Goal: Information Seeking & Learning: Learn about a topic

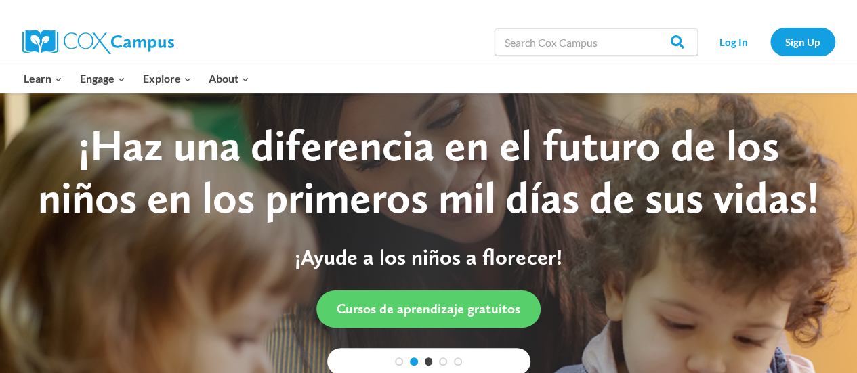
click at [414, 363] on link "2" at bounding box center [414, 362] width 8 height 8
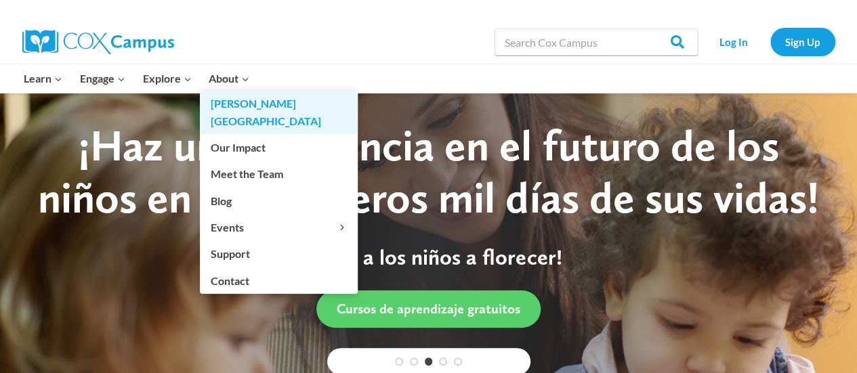
click at [246, 106] on link "[PERSON_NAME][GEOGRAPHIC_DATA]" at bounding box center [279, 112] width 158 height 43
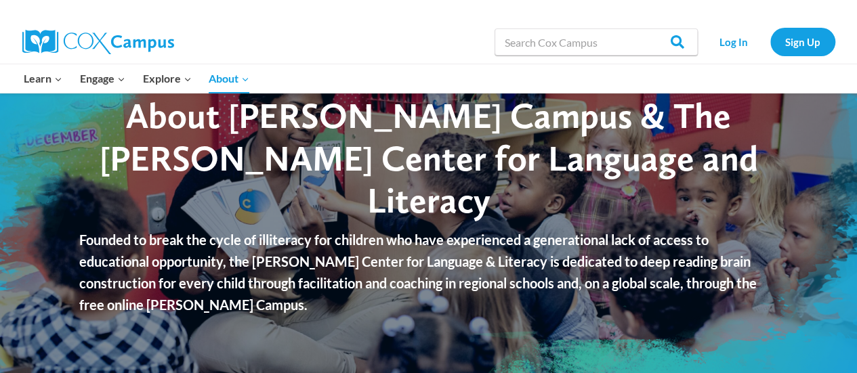
scroll to position [68, 0]
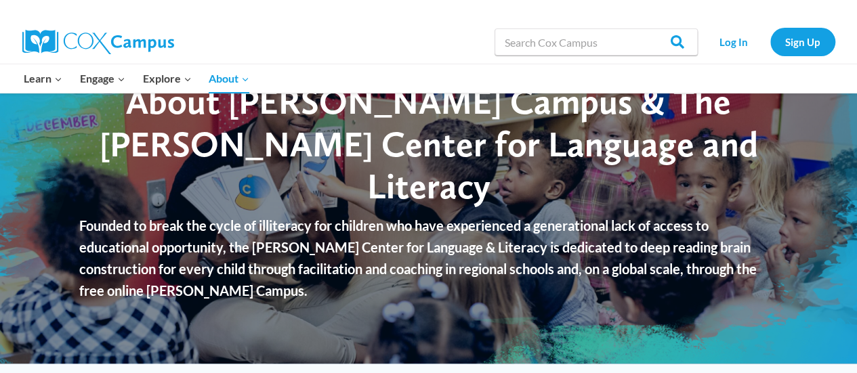
click at [98, 37] on img at bounding box center [98, 42] width 152 height 24
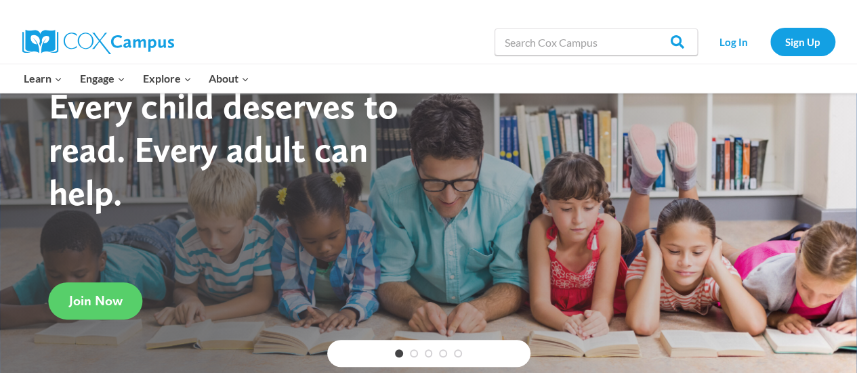
scroll to position [68, 0]
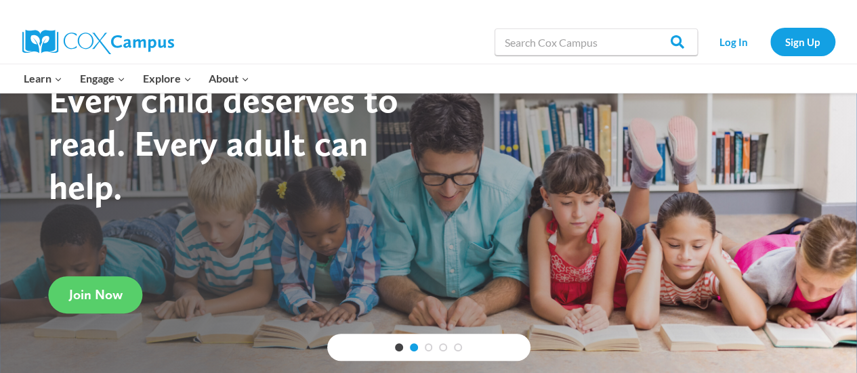
click at [413, 345] on link "2" at bounding box center [414, 347] width 8 height 8
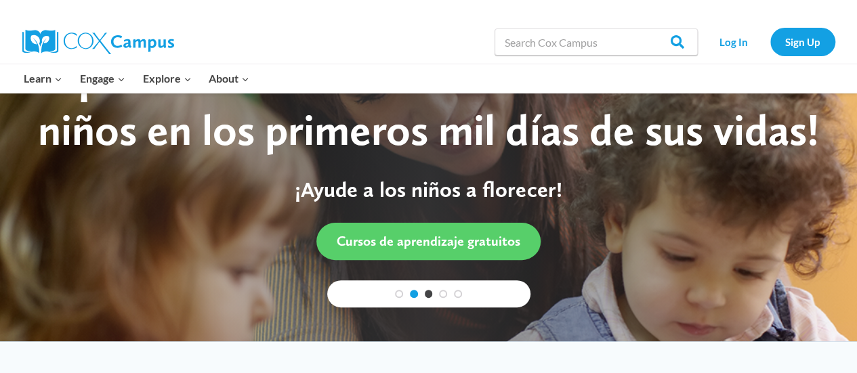
click at [412, 295] on link "2" at bounding box center [414, 294] width 8 height 8
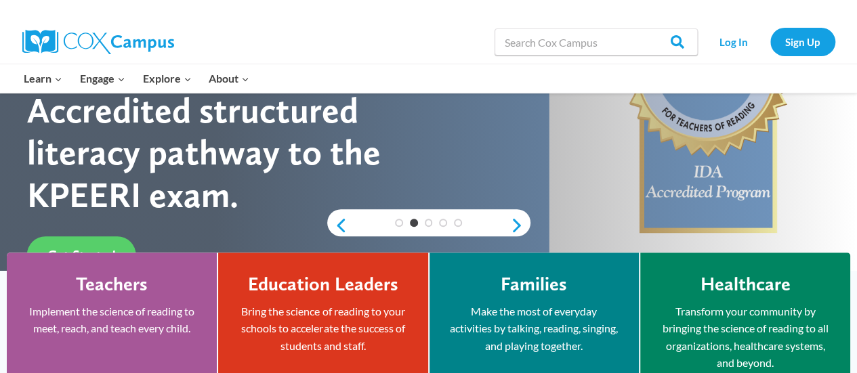
scroll to position [339, 0]
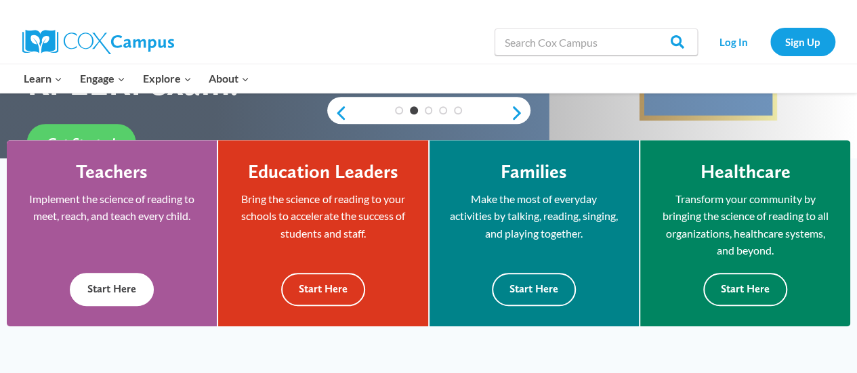
click at [130, 295] on button "Start Here" at bounding box center [112, 289] width 84 height 33
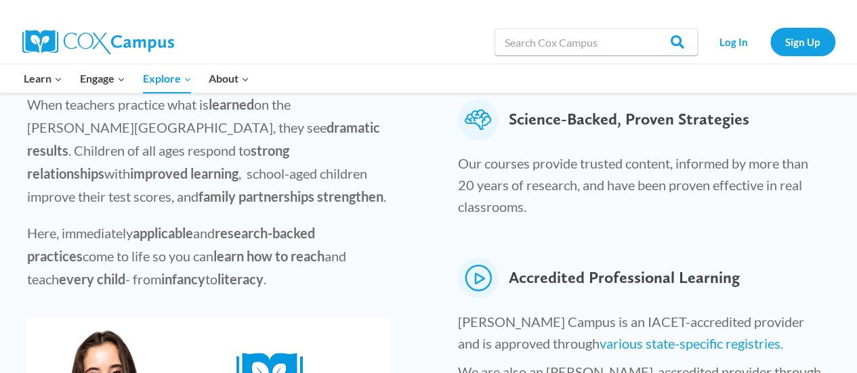
scroll to position [474, 0]
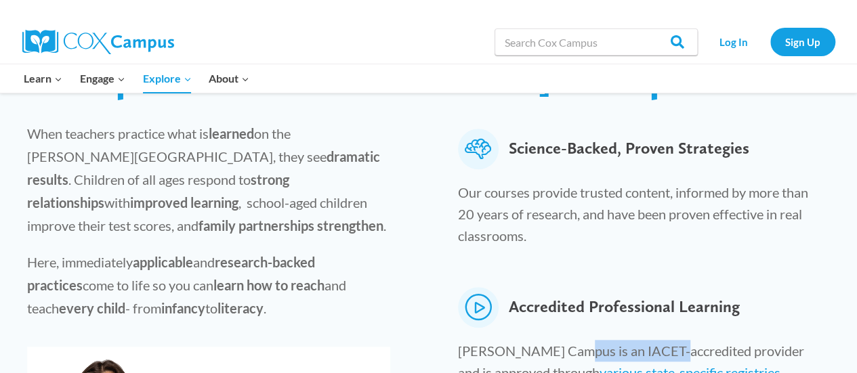
drag, startPoint x: 562, startPoint y: 312, endPoint x: 666, endPoint y: 306, distance: 104.5
click at [666, 340] on p "Cox Campus is an IACET-accredited provider and is approved through various stat…" at bounding box center [640, 365] width 364 height 50
copy p "IACET-accredited"
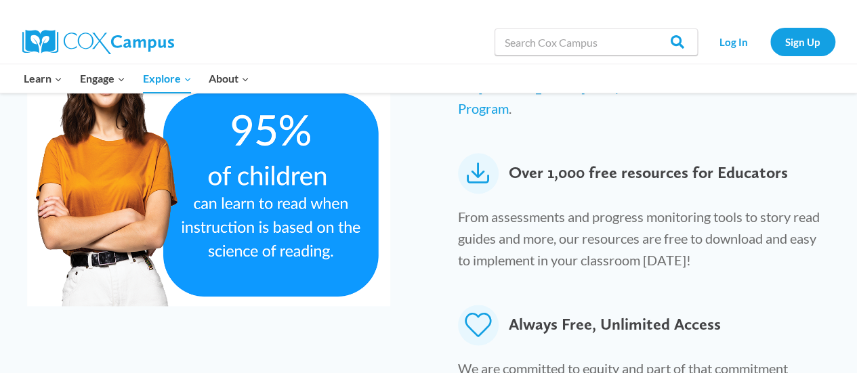
scroll to position [813, 0]
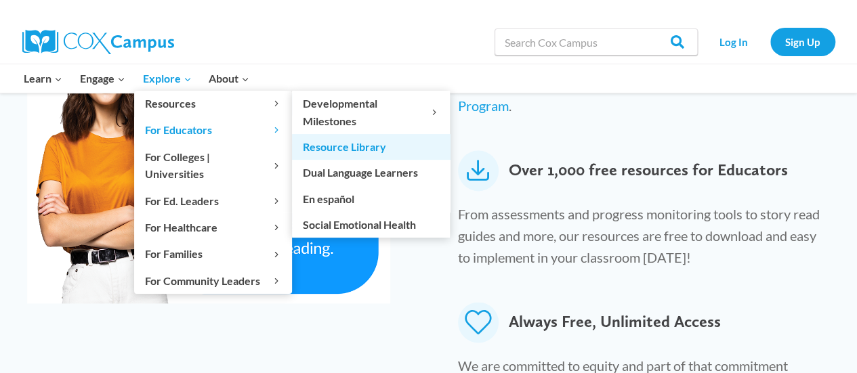
click at [387, 150] on link "Resource Library" at bounding box center [371, 147] width 158 height 26
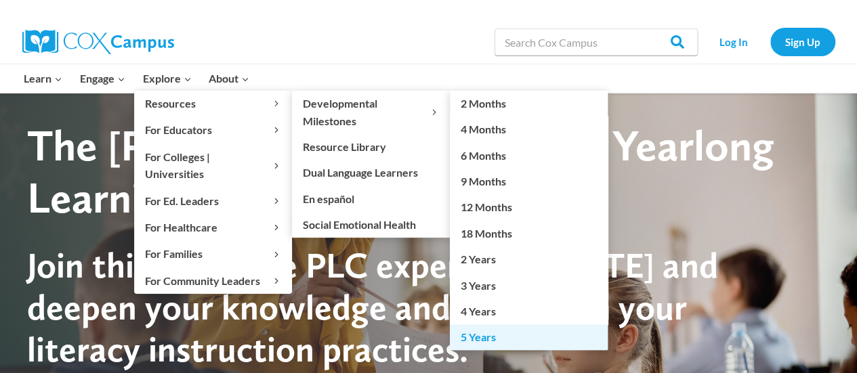
click at [539, 336] on link "5 Years" at bounding box center [529, 337] width 158 height 26
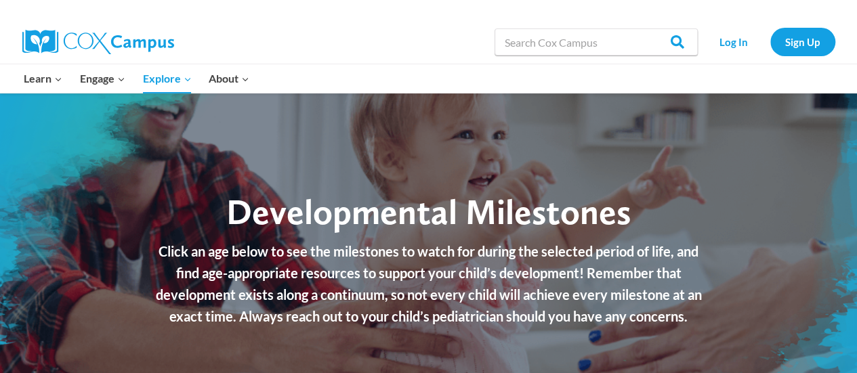
checkbox input "true"
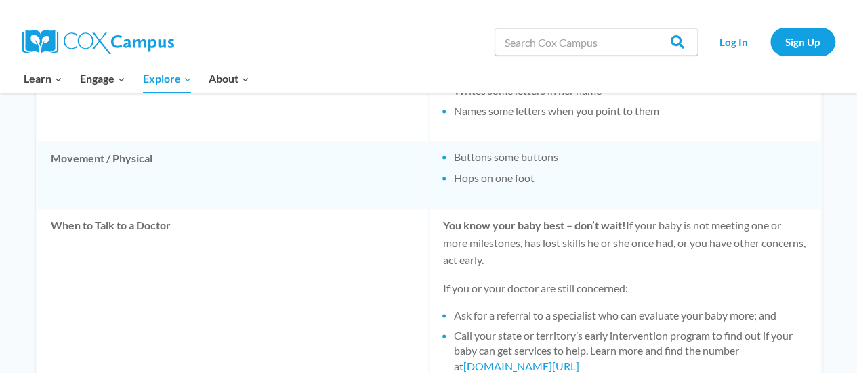
scroll to position [1287, 0]
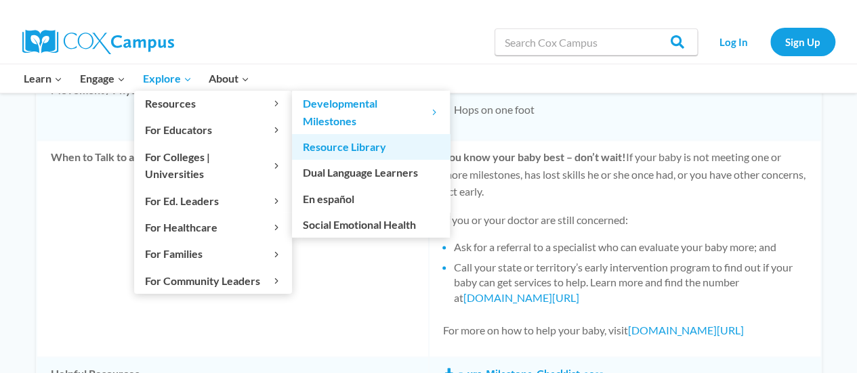
click at [353, 144] on link "Resource Library" at bounding box center [371, 147] width 158 height 26
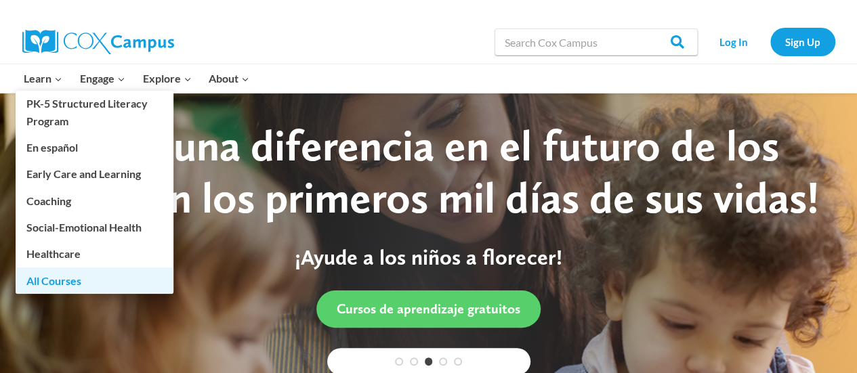
click at [62, 277] on link "All Courses" at bounding box center [95, 280] width 158 height 26
